Goal: Task Accomplishment & Management: Manage account settings

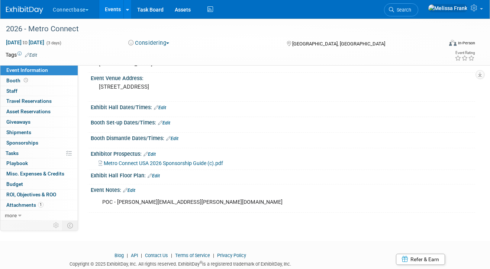
click at [112, 10] on link "Events" at bounding box center [112, 9] width 27 height 19
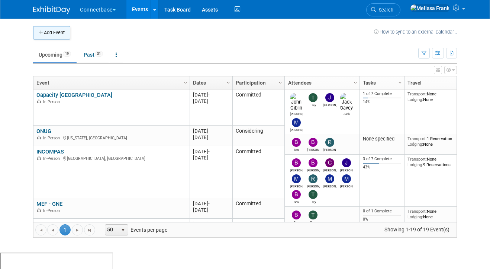
click at [38, 32] on button "Add Event" at bounding box center [51, 32] width 37 height 13
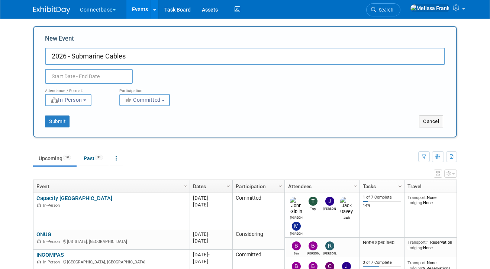
type input "2026 - Submarine Cables"
click at [101, 77] on input "text" at bounding box center [89, 76] width 88 height 15
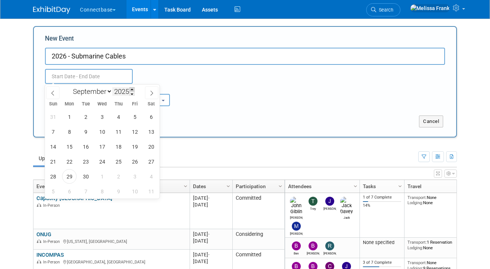
click at [134, 90] on span at bounding box center [131, 89] width 5 height 4
type input "2026"
click at [103, 91] on select "January February March April May June July August September October November De…" at bounding box center [91, 91] width 43 height 9
select select "1"
click at [70, 87] on select "January February March April May June July August September October November De…" at bounding box center [91, 91] width 43 height 9
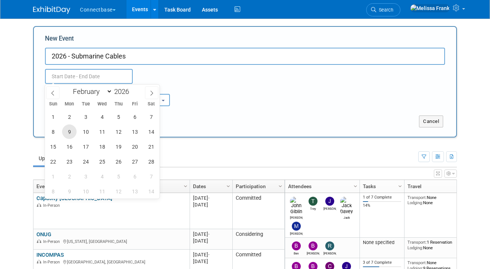
click at [70, 131] on span "9" at bounding box center [69, 131] width 15 height 15
click at [86, 129] on span "10" at bounding box center [85, 131] width 15 height 15
type input "Feb 9, 2026 to Feb 10, 2026"
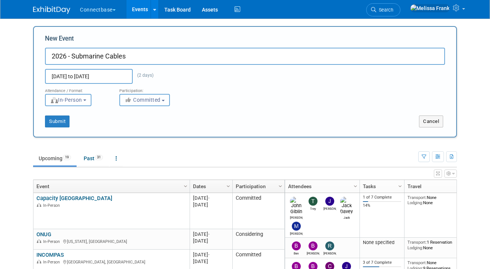
click at [150, 97] on span "Committed" at bounding box center [143, 100] width 36 height 6
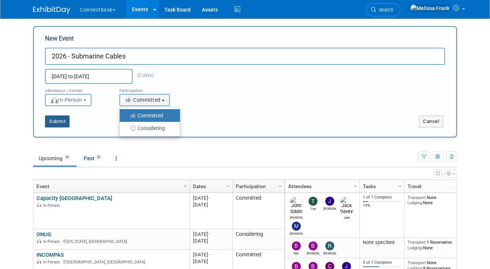
click at [60, 121] on button "Submit" at bounding box center [57, 121] width 25 height 12
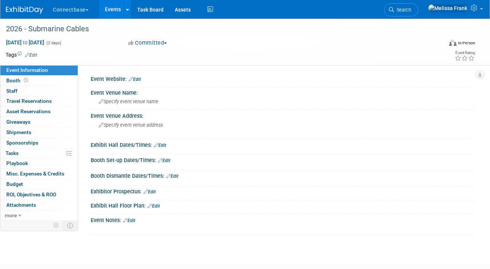
click at [141, 80] on link "Edit" at bounding box center [135, 79] width 12 height 5
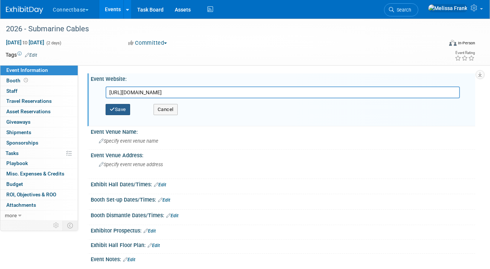
type input "https://www.europe.submarine-cables-summit.com/"
click at [124, 106] on button "Save" at bounding box center [118, 109] width 25 height 11
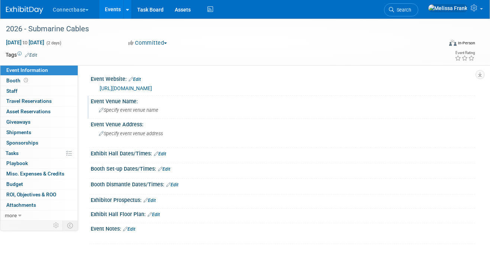
click at [144, 110] on span "Specify event venue name" at bounding box center [129, 110] width 60 height 6
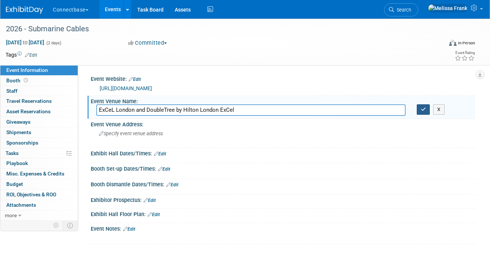
type input "ExCeL London and DoubleTree by Hilton London ExCel"
click at [419, 112] on button "button" at bounding box center [423, 109] width 13 height 10
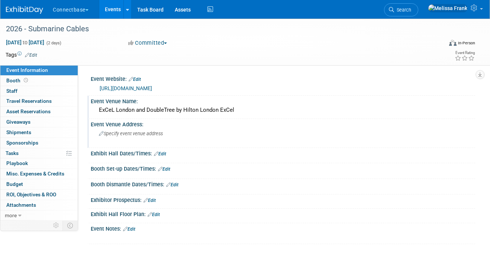
click at [119, 133] on span "Specify event venue address" at bounding box center [131, 134] width 64 height 6
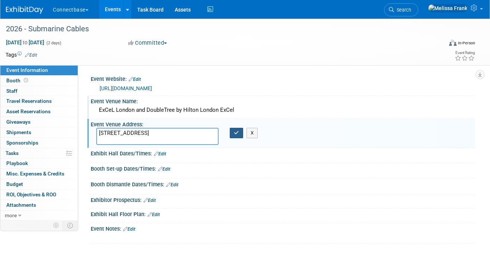
type textarea "Royal Victoria Dock, 2 Festoon Way, London E16 1RH, United Kingdom"
click at [237, 132] on icon "button" at bounding box center [236, 132] width 5 height 5
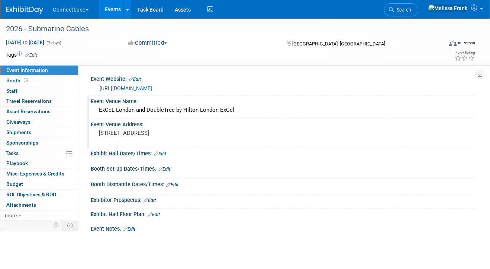
click at [131, 226] on link "Edit" at bounding box center [129, 228] width 12 height 5
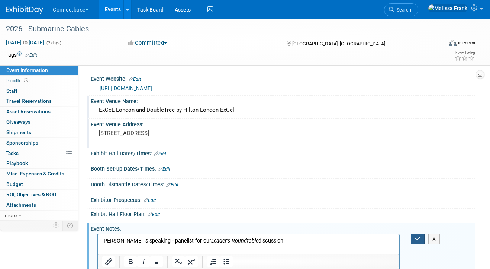
click at [414, 234] on button "button" at bounding box center [418, 238] width 14 height 11
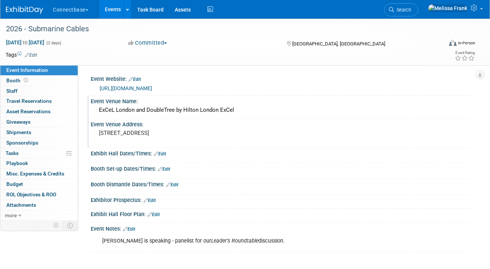
click at [133, 229] on link "Edit" at bounding box center [129, 228] width 12 height 5
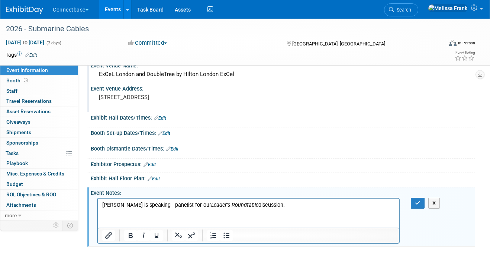
scroll to position [39, 0]
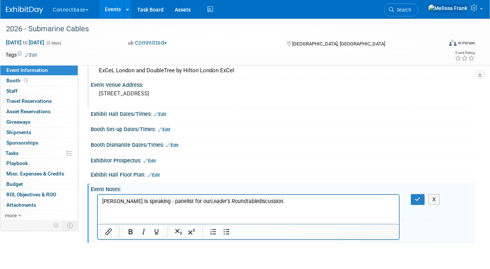
click at [265, 202] on p "Ben is speaking - panelist for our Leader’s Roundtable discussion." at bounding box center [248, 200] width 293 height 7
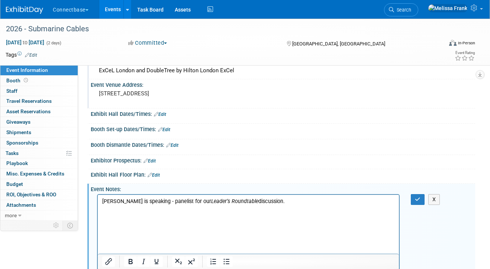
scroll to position [110, 0]
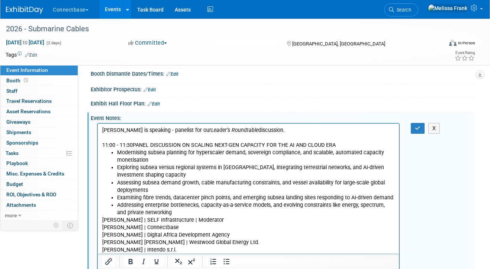
click at [261, 131] on p "Ben is speaking - panelist for our Leader’s Roundtable discussion." at bounding box center [248, 129] width 293 height 7
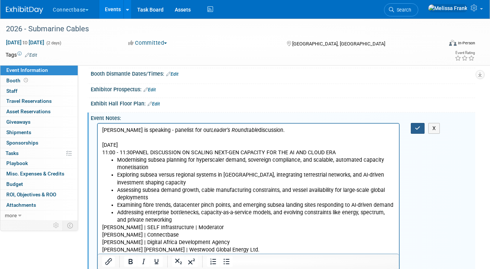
click at [418, 129] on icon "button" at bounding box center [418, 127] width 6 height 5
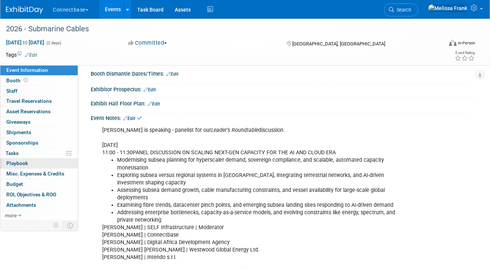
click at [23, 163] on span "Playbook 0" at bounding box center [17, 163] width 22 height 6
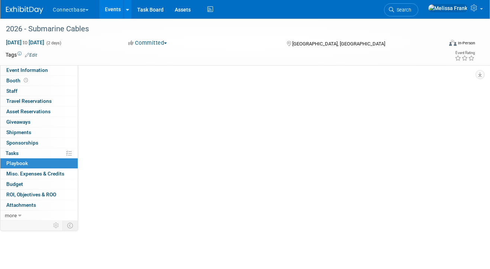
scroll to position [0, 0]
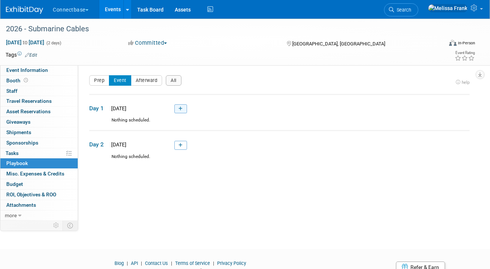
click at [178, 108] on link at bounding box center [180, 108] width 13 height 9
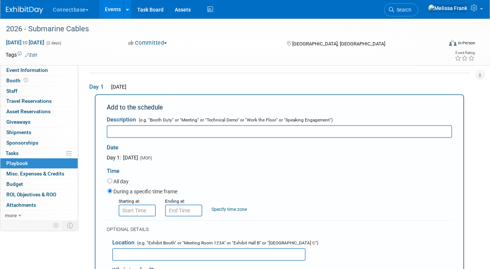
scroll to position [25, 0]
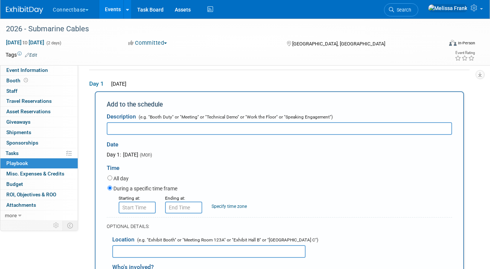
type input "B"
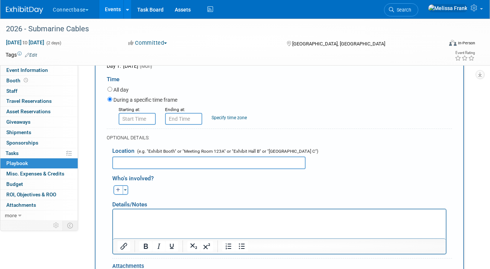
scroll to position [124, 0]
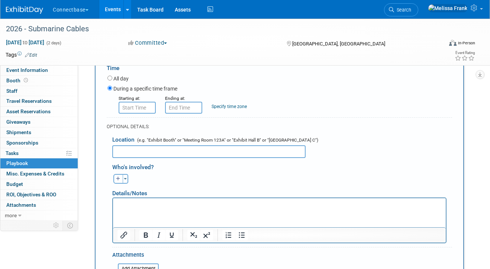
type input "Speaking Session - Ben"
click at [129, 207] on p "Rich Text Area. Press ALT-0 for help." at bounding box center [280, 203] width 324 height 7
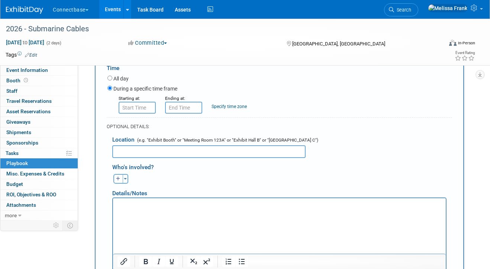
scroll to position [160, 0]
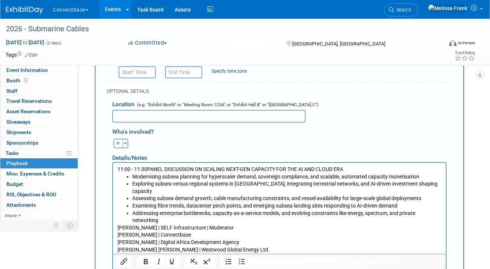
click at [119, 142] on icon "button" at bounding box center [118, 143] width 4 height 4
select select
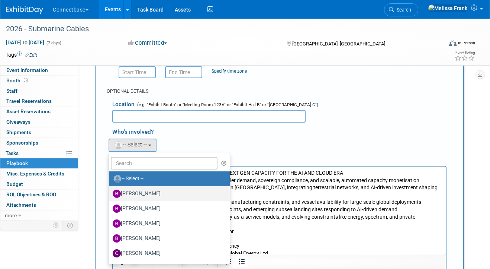
click at [129, 193] on label "[PERSON_NAME]" at bounding box center [168, 193] width 110 height 12
click at [110, 193] on input "[PERSON_NAME]" at bounding box center [107, 192] width 5 height 5
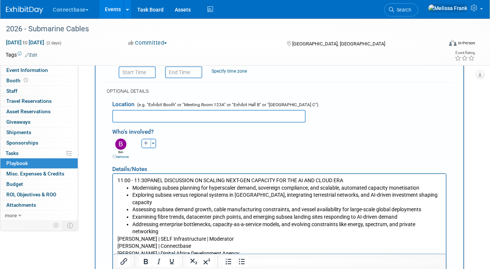
click at [197, 181] on p "11:00 - 11:30PANEL DISCUSSION ON SCALING NEXT-GEN CAPACITY FOR THE AI AND CLOUD…" at bounding box center [280, 179] width 324 height 7
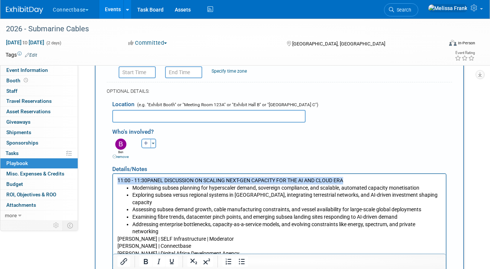
drag, startPoint x: 347, startPoint y: 180, endPoint x: 113, endPoint y: 176, distance: 234.7
click at [113, 176] on html "11:00 - 11:30PANEL DISCUSSION ON SCALING NEXT-GEN CAPACITY FOR THE AI AND CLOUD…" at bounding box center [279, 222] width 333 height 98
copy p "11:00 - 11:30PANEL DISCUSSION ON SCALING NEXT-GEN CAPACITY FOR THE AI AND CLOUD…"
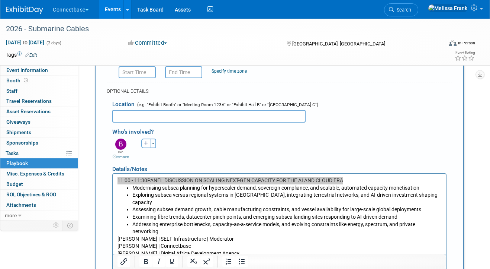
click at [147, 122] on div "Who's involved? Ben remove Brian remove Brian remove" at bounding box center [282, 140] width 340 height 37
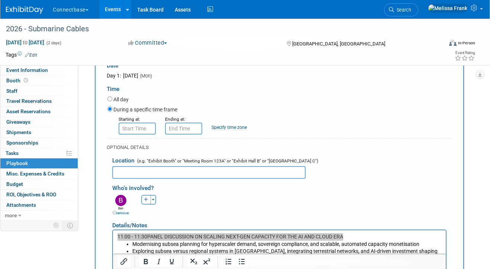
scroll to position [10, 0]
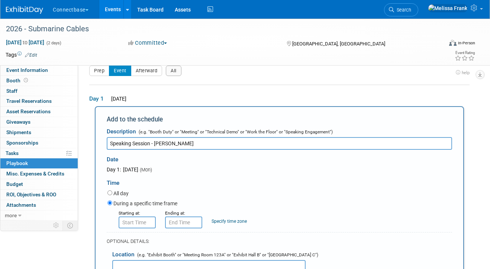
click at [196, 143] on input "Speaking Session - Ben" at bounding box center [279, 143] width 345 height 13
paste input "11:00 - 11:30PANEL DISCUSSION ON SCALING NEXT-GEN CAPACITY FOR THE AI AND CLOUD…"
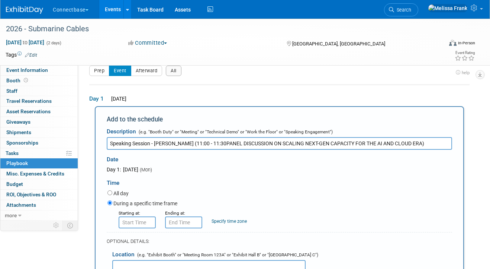
drag, startPoint x: 197, startPoint y: 143, endPoint x: 168, endPoint y: 141, distance: 29.8
click at [168, 141] on input "Speaking Session - Ben (11:00 - 11:30PANEL DISCUSSION ON SCALING NEXT-GEN CAPAC…" at bounding box center [279, 143] width 345 height 13
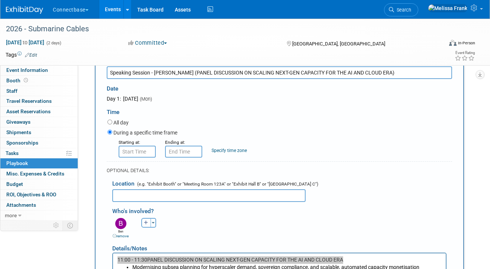
scroll to position [89, 0]
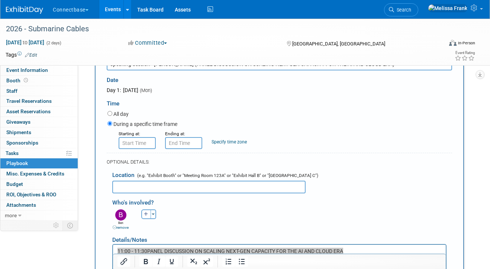
type input "Speaking Session - Ben (PANEL DISCUSSION ON SCALING NEXT-GEN CAPACITY FOR THE A…"
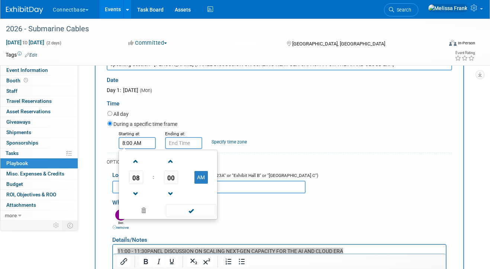
click at [139, 143] on input "8:00 AM" at bounding box center [137, 143] width 37 height 12
click at [135, 173] on span "08" at bounding box center [136, 176] width 14 height 13
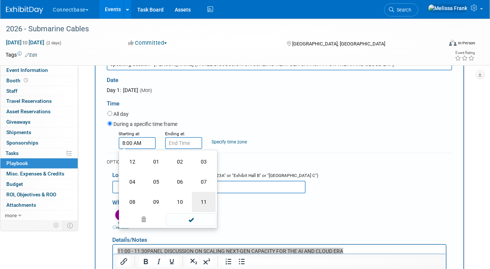
click at [205, 203] on td "11" at bounding box center [204, 202] width 24 height 20
type input "11:00 AM"
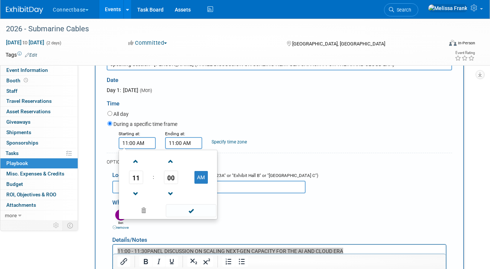
click at [171, 146] on input "11:00 AM" at bounding box center [183, 143] width 37 height 12
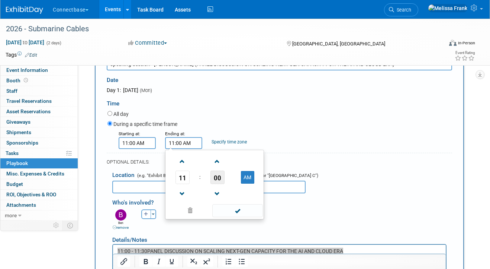
click at [212, 172] on span "00" at bounding box center [217, 176] width 14 height 13
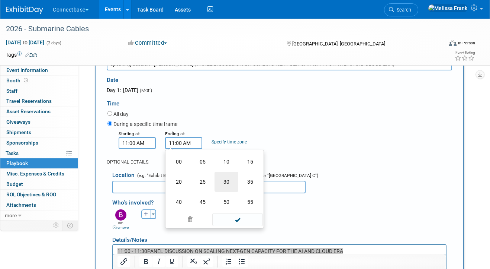
click at [228, 183] on td "30" at bounding box center [227, 181] width 24 height 20
type input "11:30 AM"
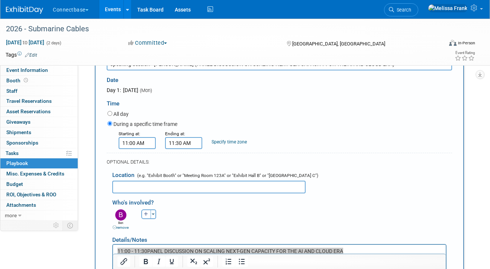
click at [337, 128] on div "During a specific time frame" at bounding box center [279, 124] width 345 height 10
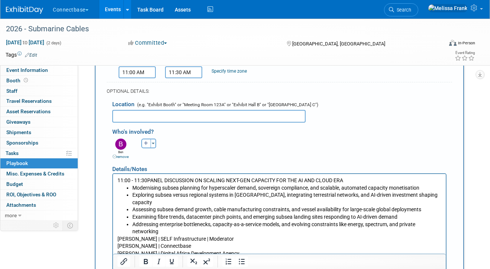
click at [285, 213] on li "Examining fibre trends, datacenter pinch points, and emerging subsea landing si…" at bounding box center [286, 216] width 309 height 7
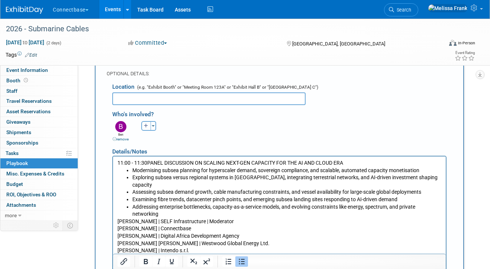
scroll to position [179, 0]
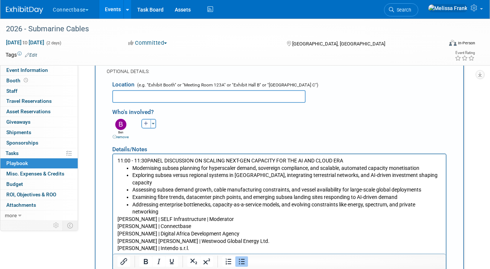
click at [169, 205] on li "Addressing enterprise bottlenecks, capacity-as-a-service models, and evolving c…" at bounding box center [286, 207] width 309 height 15
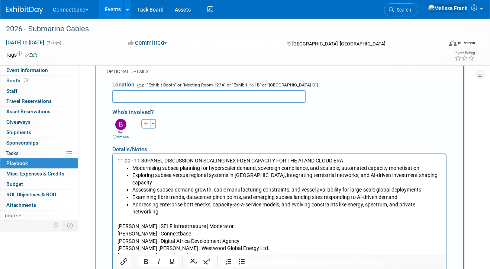
click at [355, 160] on p "11:00 - 11:30PANEL DISCUSSION ON SCALING NEXT-GEN CAPACITY FOR THE AI AND CLOUD…" at bounding box center [280, 160] width 324 height 7
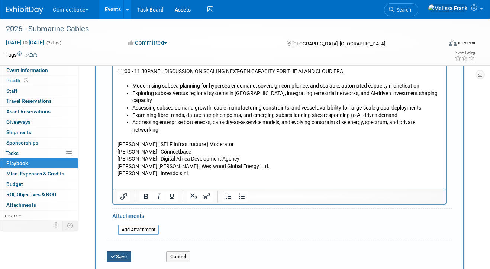
click at [125, 254] on button "Save" at bounding box center [119, 256] width 25 height 10
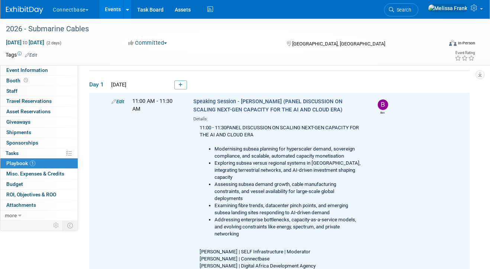
scroll to position [0, 0]
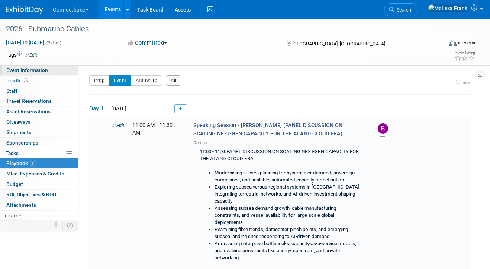
click at [16, 73] on link "Event Information" at bounding box center [38, 70] width 77 height 10
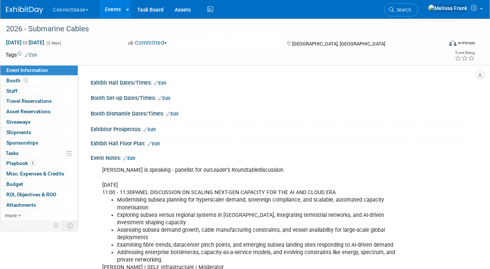
scroll to position [49, 0]
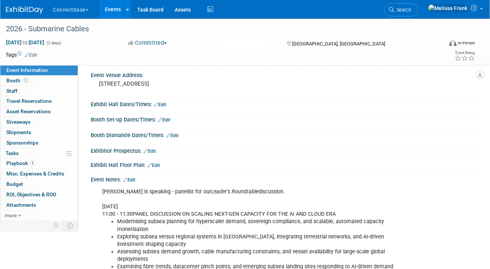
click at [132, 178] on link "Edit" at bounding box center [129, 179] width 12 height 5
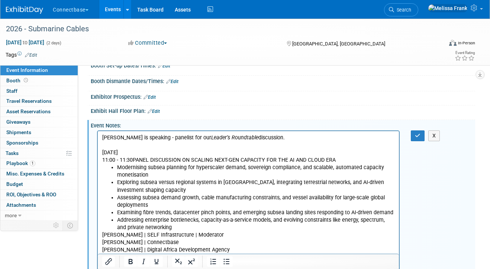
scroll to position [89, 0]
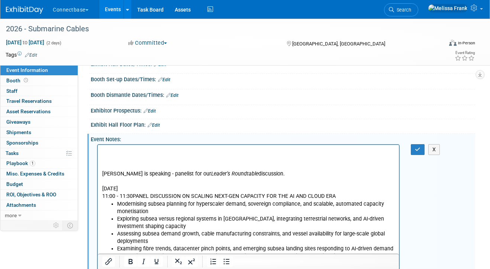
click at [138, 153] on p "Rich Text Area. Press ALT-0 for help." at bounding box center [248, 151] width 293 height 7
click at [418, 150] on icon "button" at bounding box center [418, 149] width 6 height 5
